Goal: Task Accomplishment & Management: Use online tool/utility

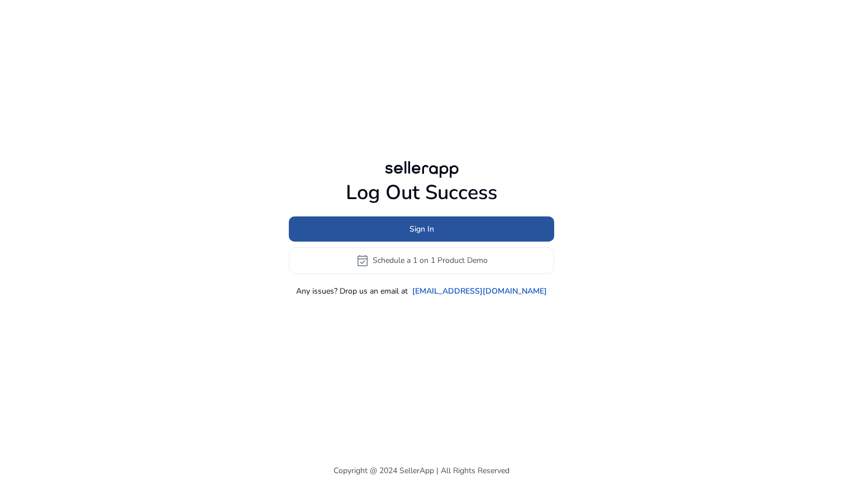
click at [400, 226] on span at bounding box center [421, 228] width 265 height 27
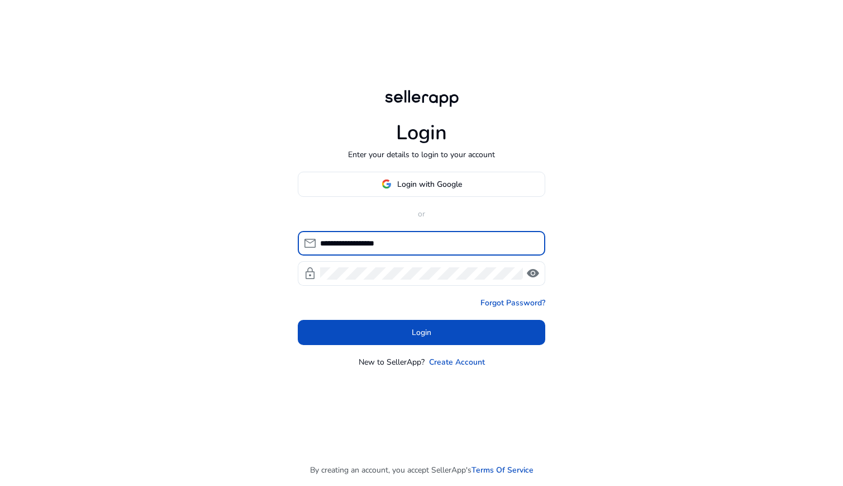
click at [361, 242] on input "**********" at bounding box center [428, 243] width 216 height 12
type input "**********"
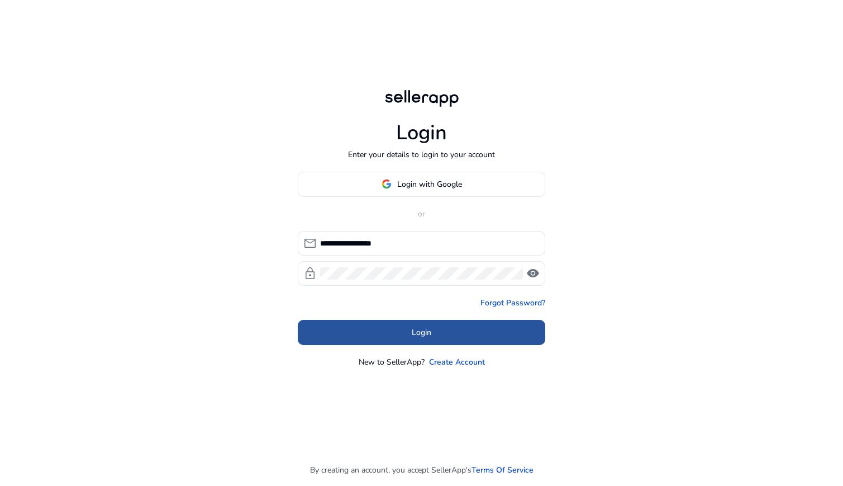
click at [411, 329] on span at bounding box center [422, 332] width 248 height 27
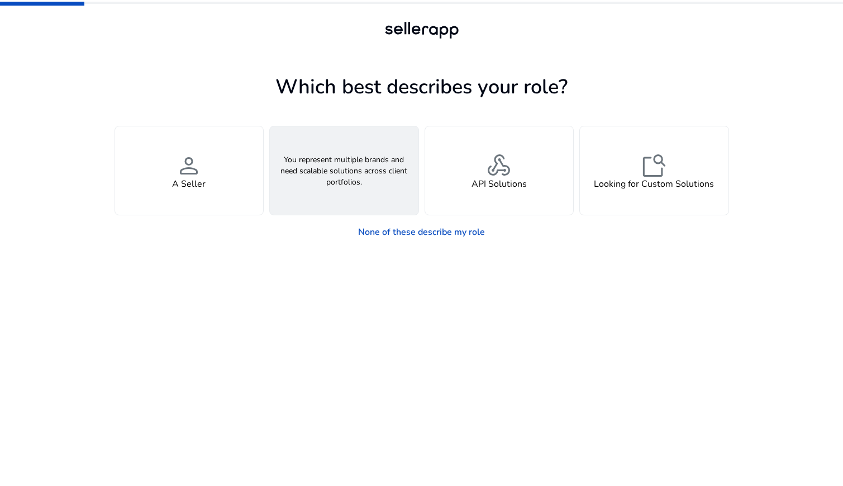
click at [345, 184] on h4 "An Agency" at bounding box center [344, 184] width 44 height 11
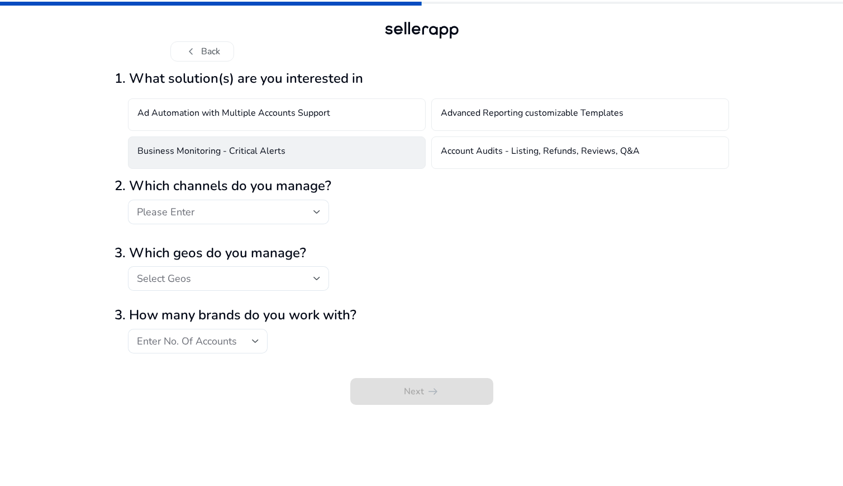
click at [182, 151] on h4 "Business Monitoring - Critical Alerts" at bounding box center [211, 152] width 148 height 13
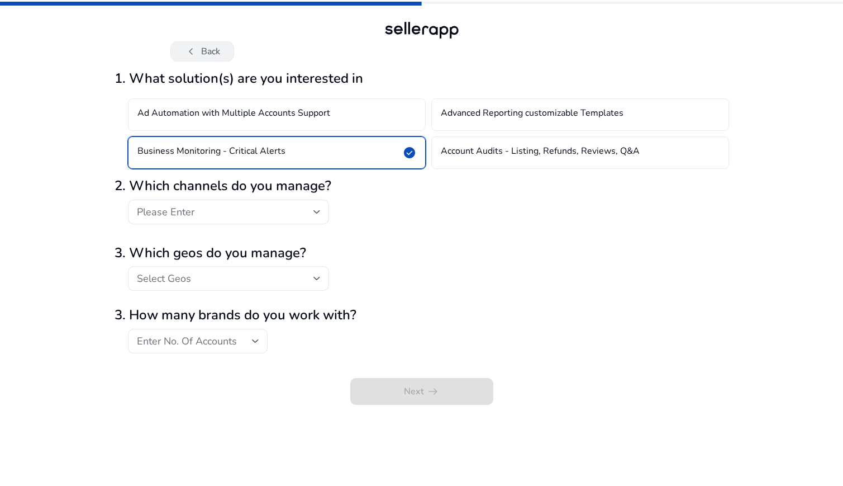
click at [200, 51] on button "chevron_left Back" at bounding box center [202, 51] width 64 height 20
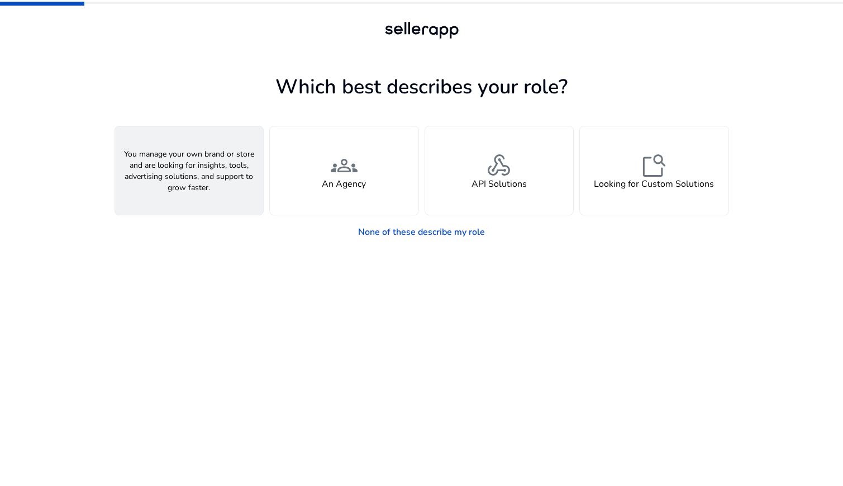
click at [205, 201] on div "person A Seller" at bounding box center [189, 170] width 149 height 88
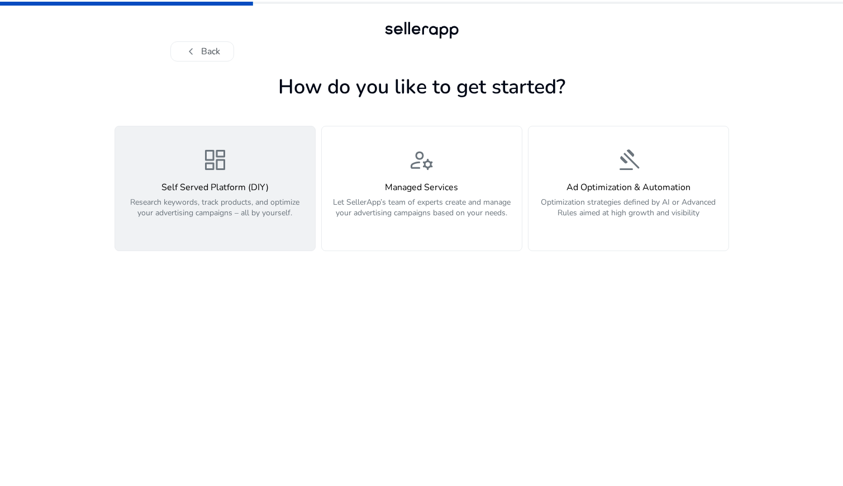
click at [198, 217] on p "Research keywords, track products, and optimize your advertising campaigns – al…" at bounding box center [215, 214] width 187 height 34
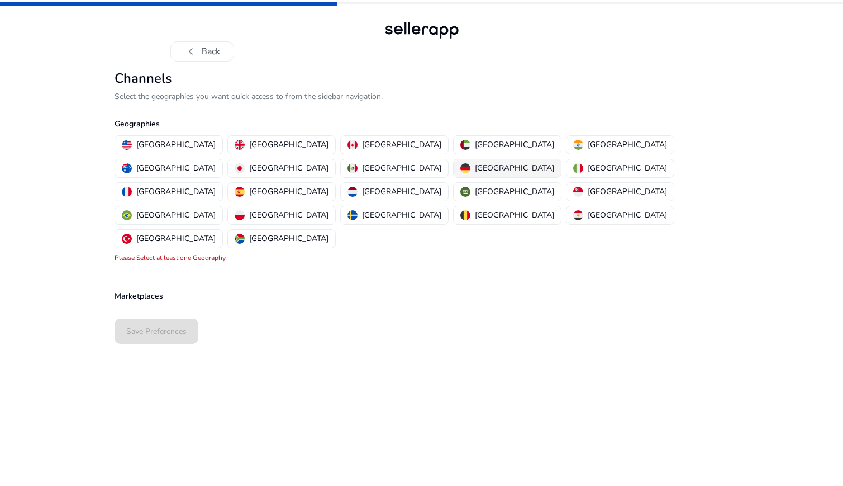
click at [475, 167] on p "[GEOGRAPHIC_DATA]" at bounding box center [514, 168] width 79 height 12
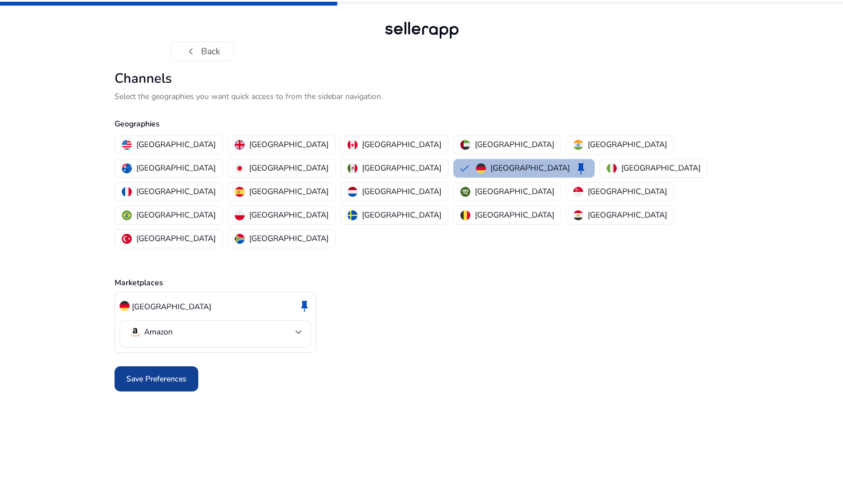
click at [150, 373] on span "Save Preferences" at bounding box center [156, 379] width 60 height 12
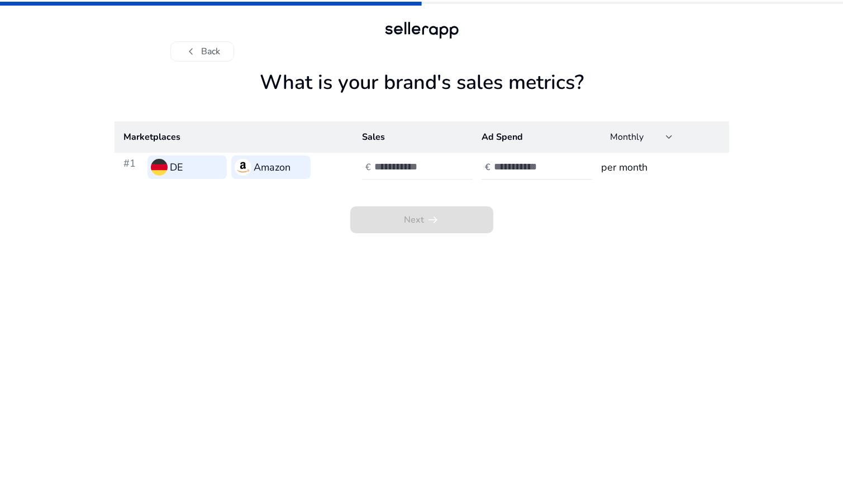
click at [373, 165] on div "€" at bounding box center [368, 167] width 12 height 11
click at [412, 165] on input "number" at bounding box center [411, 166] width 75 height 12
type input "*****"
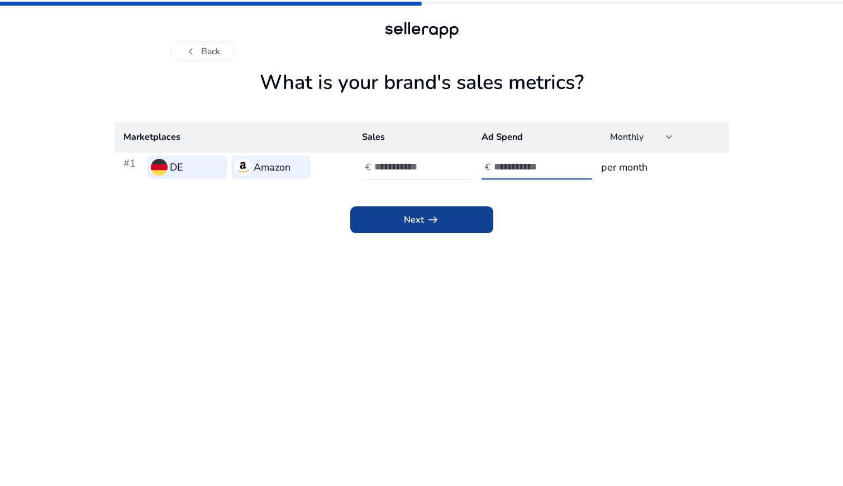
type input "****"
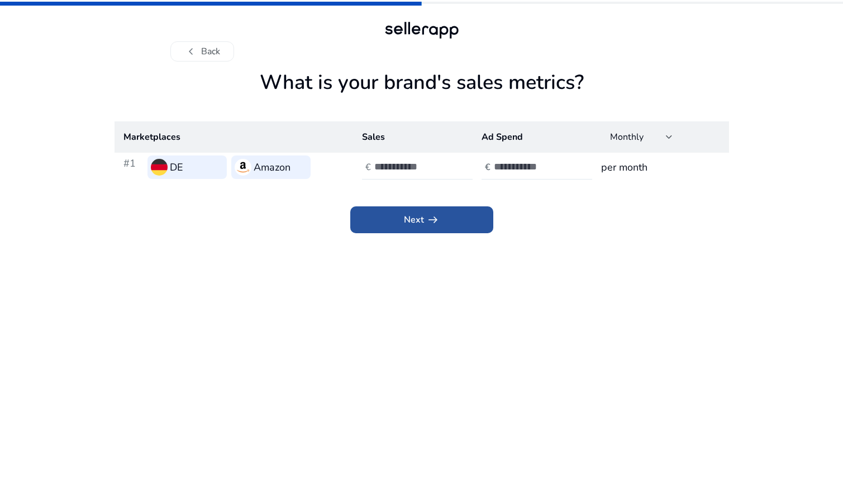
click at [422, 223] on span "Next arrow_right_alt" at bounding box center [422, 219] width 36 height 13
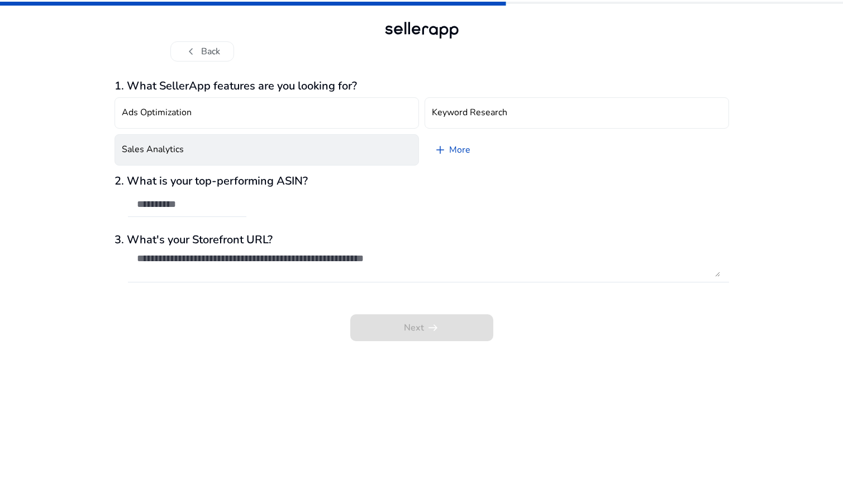
click at [186, 141] on button "Sales Analytics" at bounding box center [267, 149] width 305 height 31
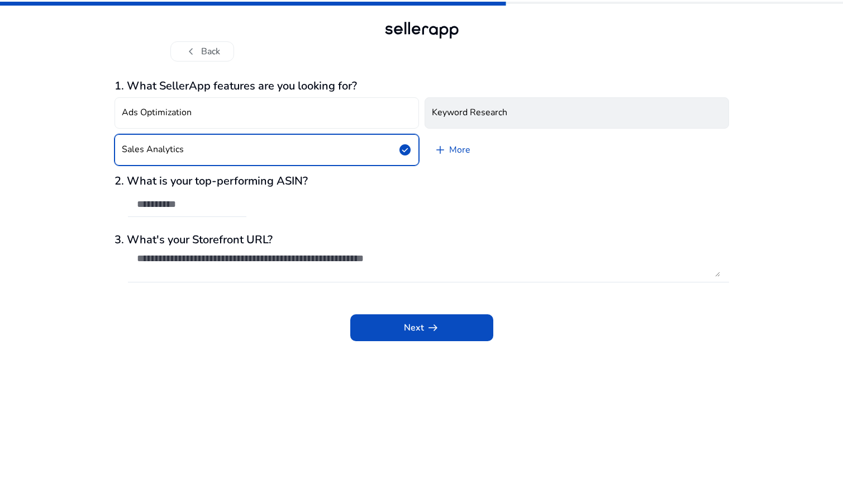
click at [501, 112] on h4 "Keyword Research" at bounding box center [469, 112] width 75 height 11
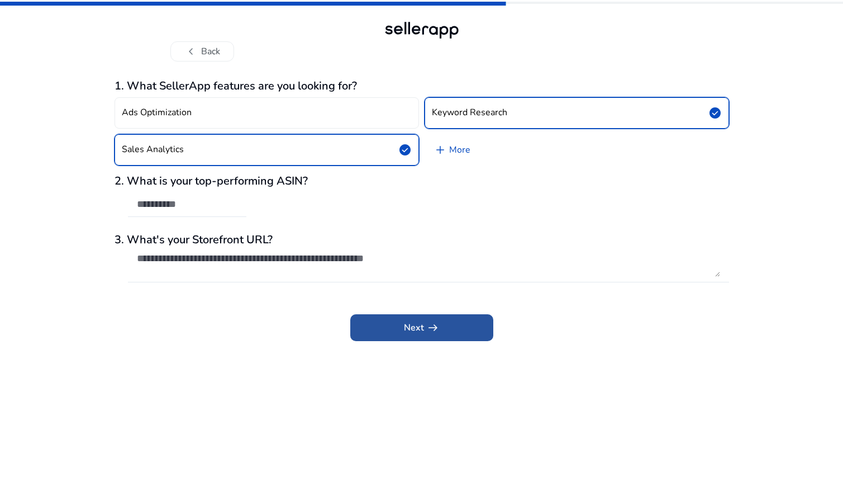
click at [423, 323] on span "Next arrow_right_alt" at bounding box center [422, 327] width 36 height 13
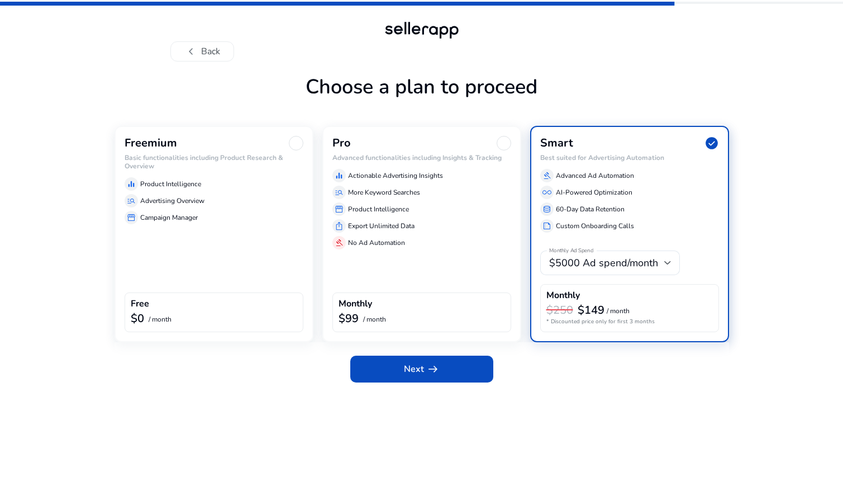
click at [183, 139] on div "Freemium" at bounding box center [214, 143] width 179 height 15
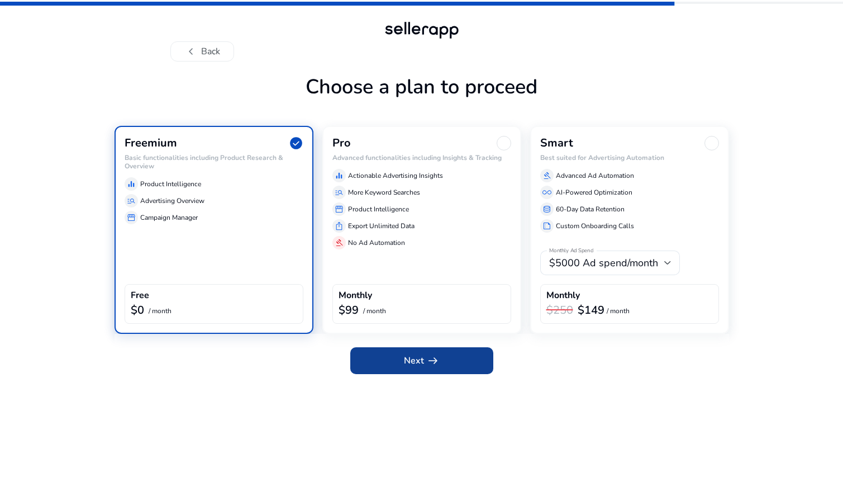
click at [395, 359] on span at bounding box center [421, 360] width 143 height 27
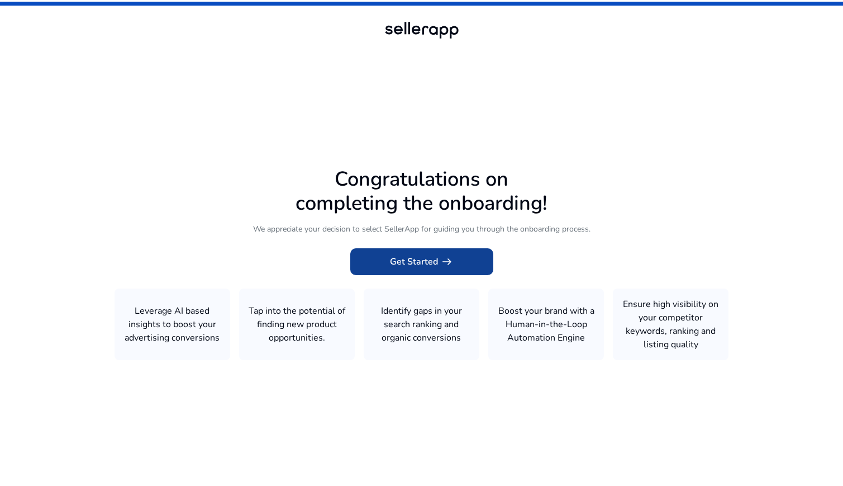
click at [424, 260] on span "Get Started arrow_right_alt" at bounding box center [422, 261] width 64 height 13
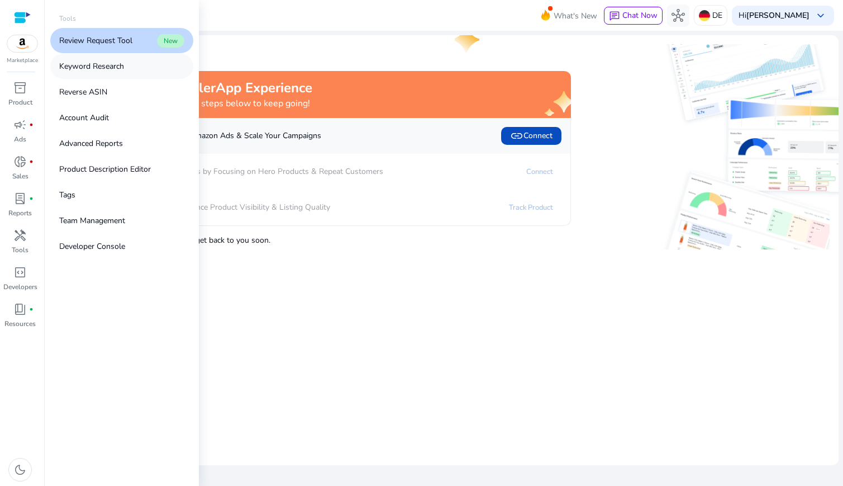
click at [88, 65] on p "Keyword Research" at bounding box center [91, 66] width 65 height 12
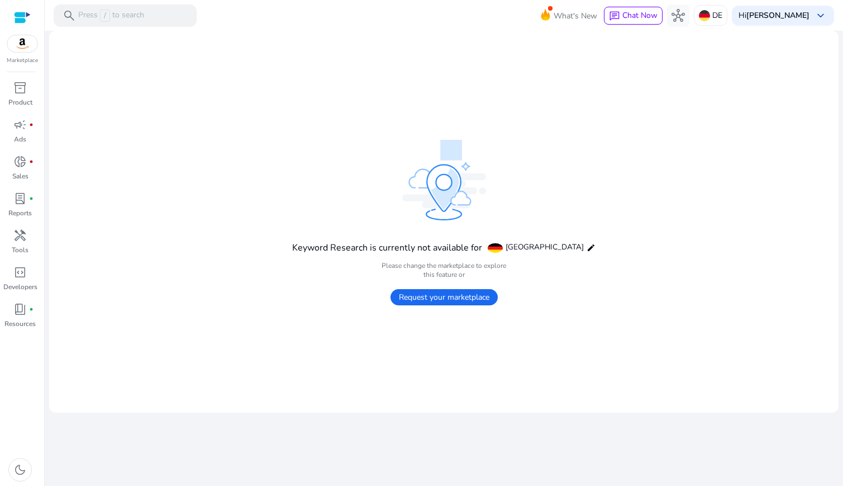
click at [459, 298] on span "Request your marketplace" at bounding box center [444, 297] width 107 height 16
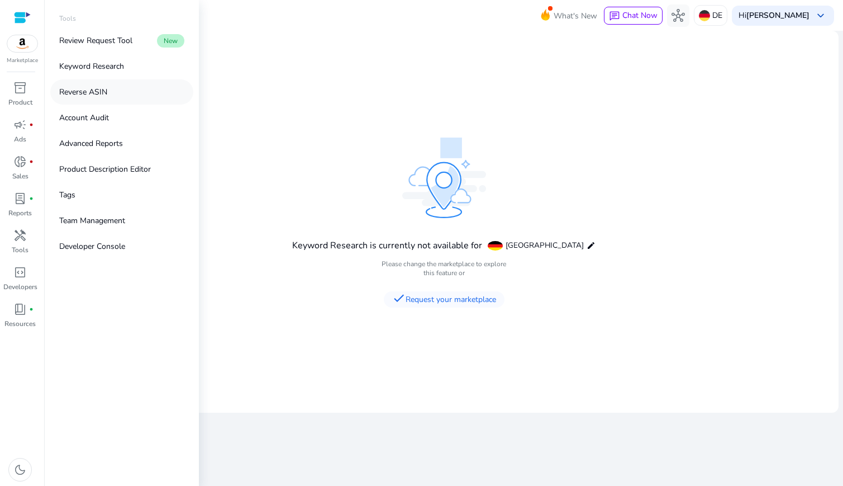
click at [92, 92] on p "Reverse ASIN" at bounding box center [83, 92] width 48 height 12
